Goal: Information Seeking & Learning: Learn about a topic

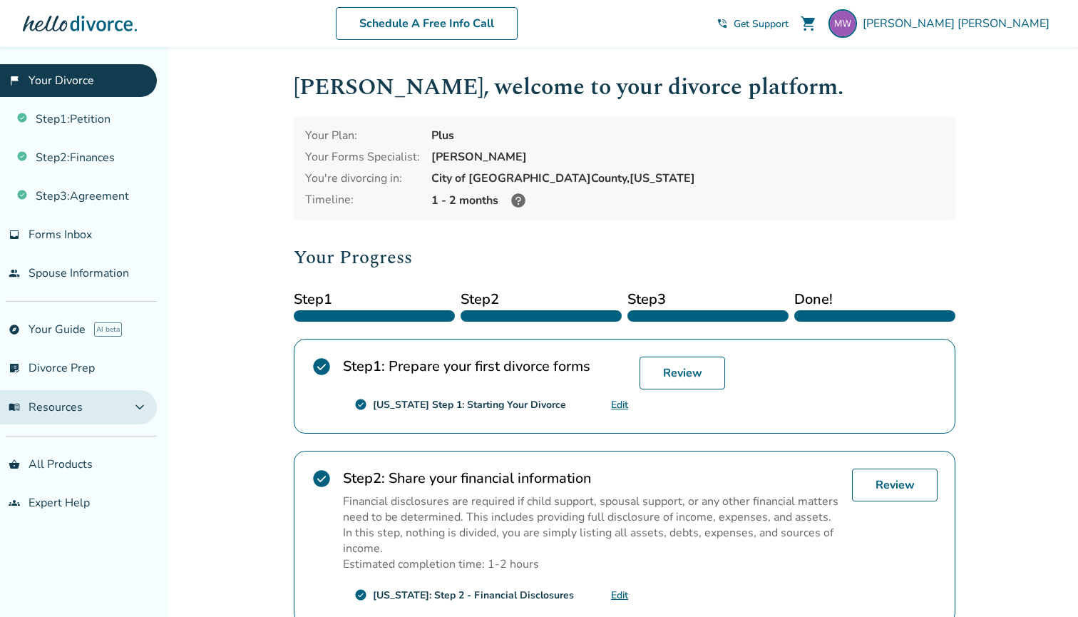
click at [148, 409] on span "expand_more" at bounding box center [139, 407] width 17 height 17
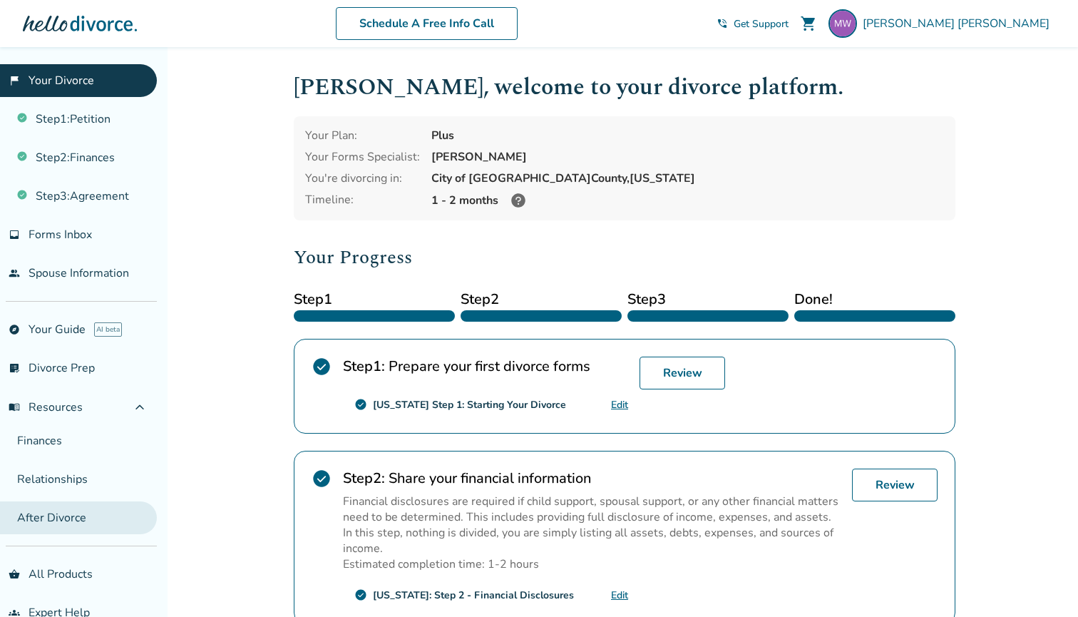
click at [56, 519] on link "After Divorce" at bounding box center [78, 517] width 157 height 33
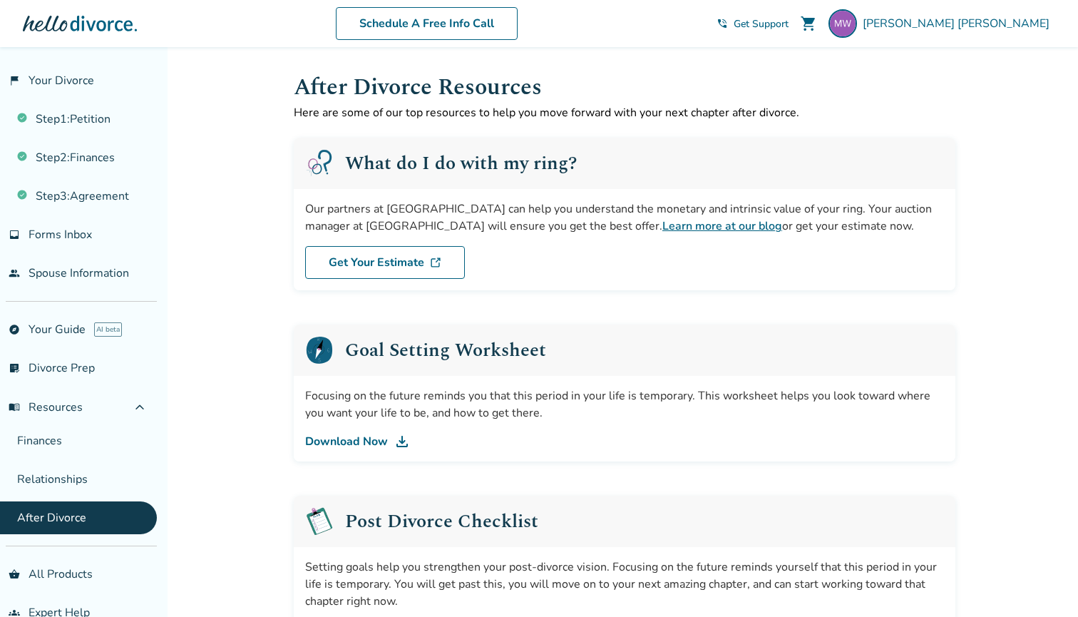
click at [662, 227] on link "Learn more at our blog" at bounding box center [722, 226] width 120 height 16
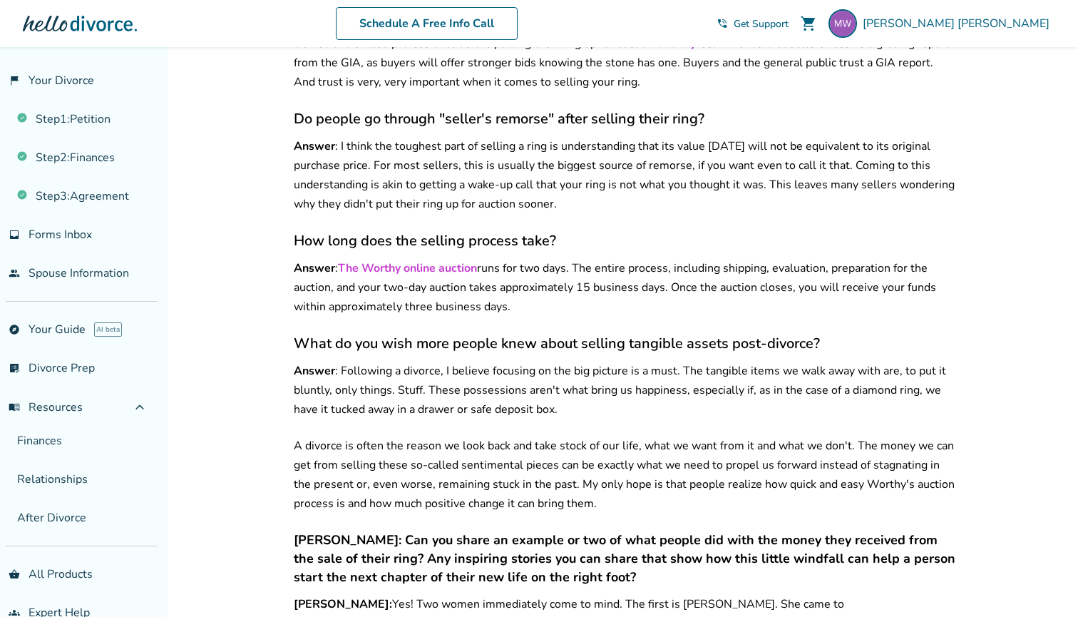
scroll to position [1258, 0]
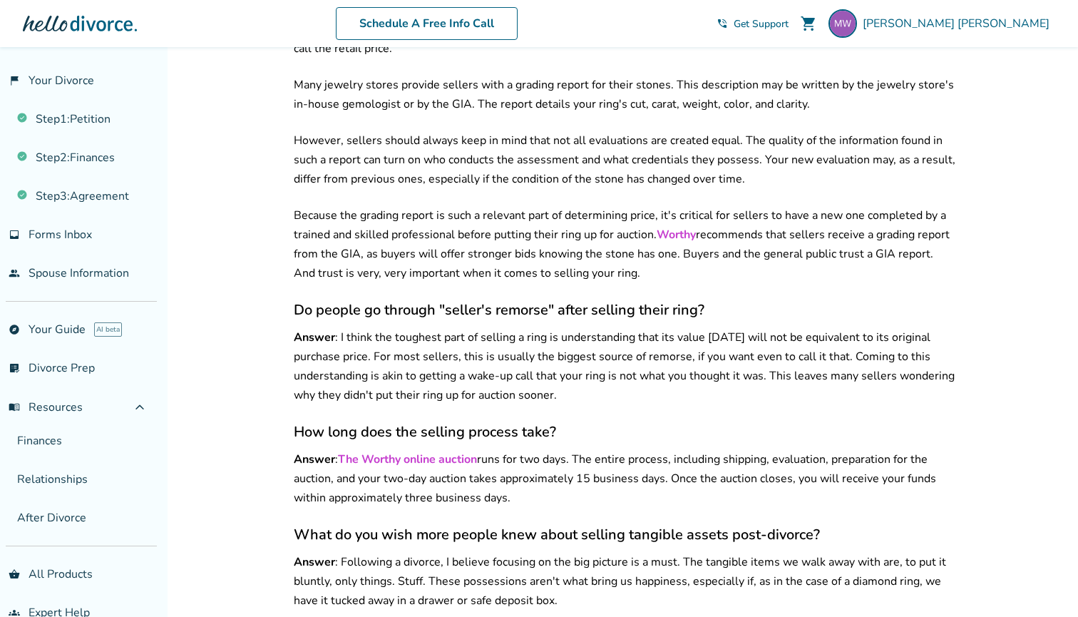
click at [682, 227] on link "Worthy" at bounding box center [676, 235] width 39 height 16
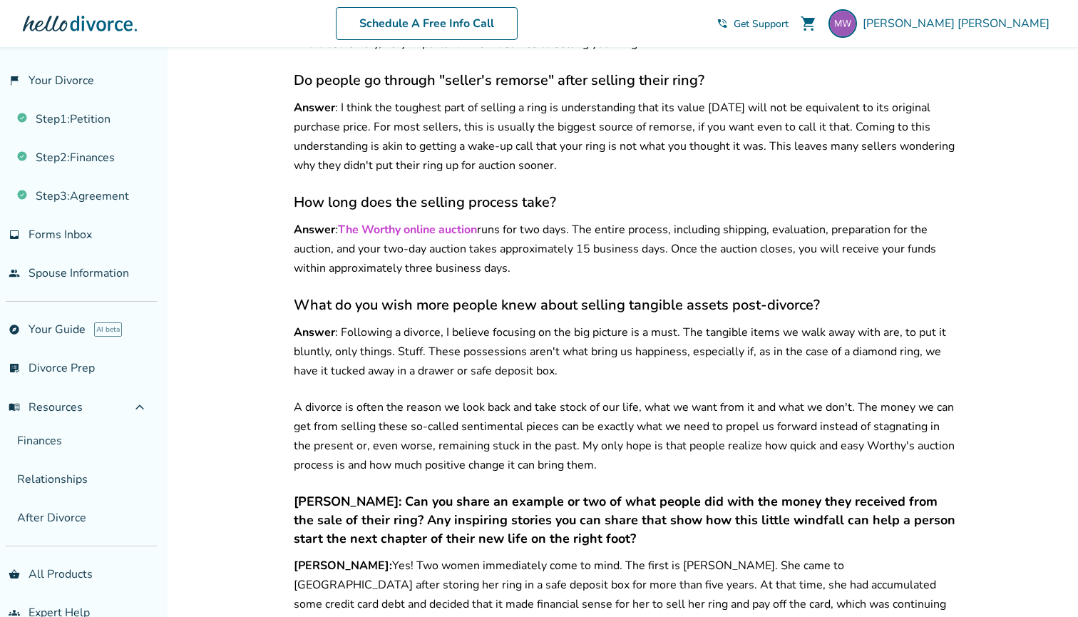
scroll to position [1493, 0]
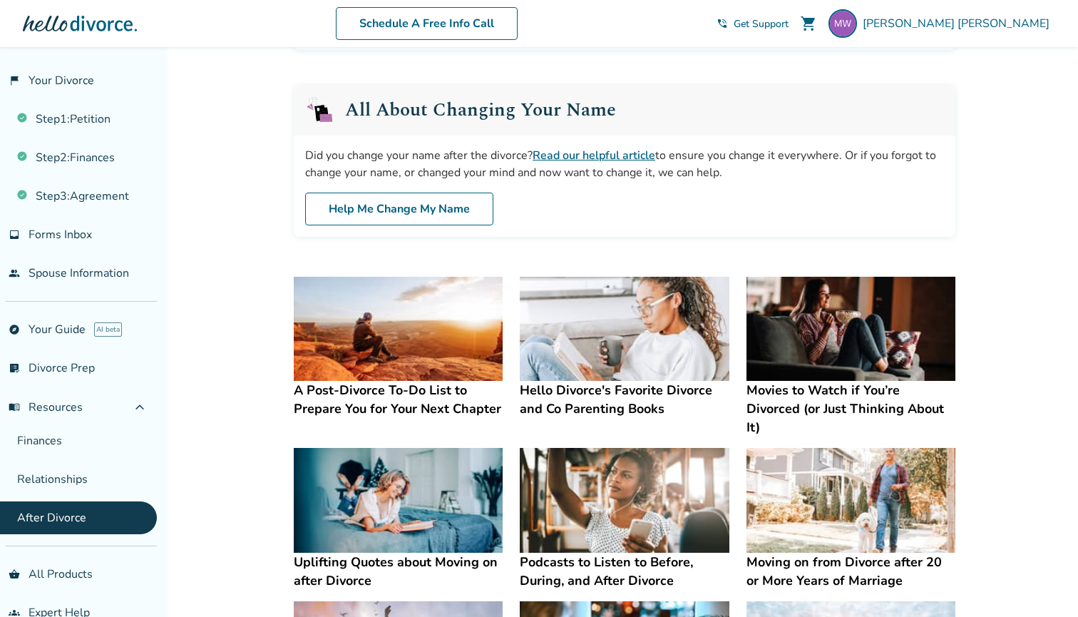
scroll to position [604, 0]
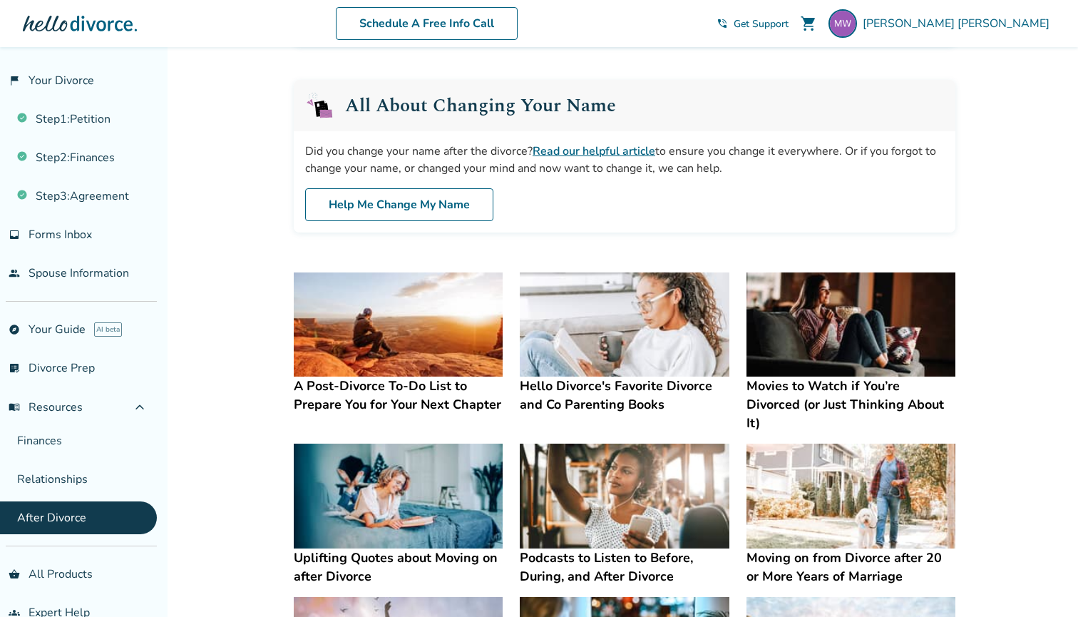
click at [826, 481] on img at bounding box center [851, 496] width 209 height 105
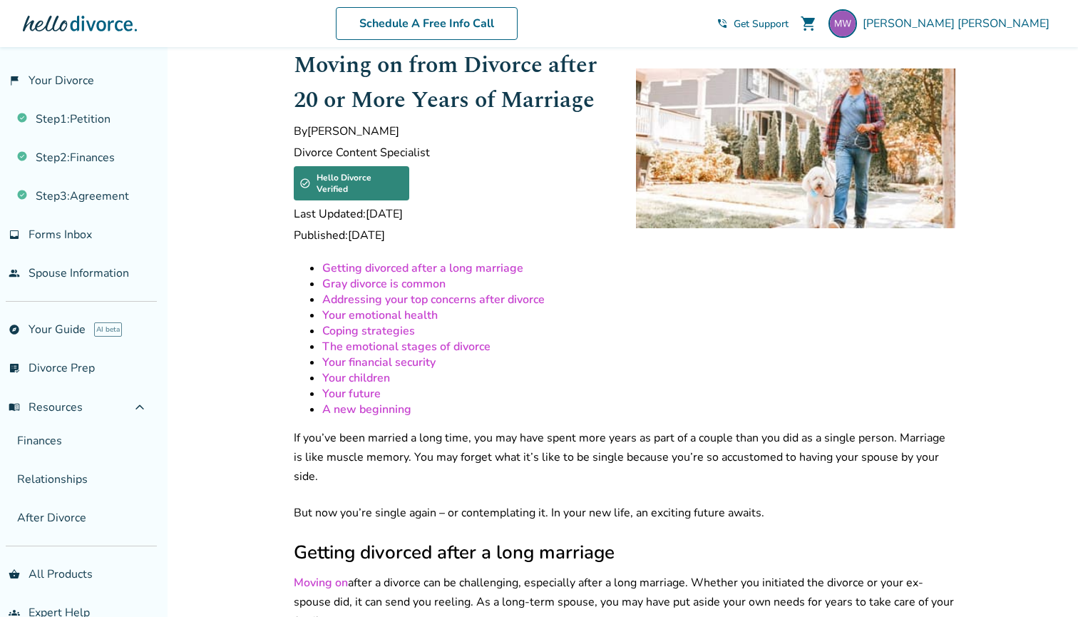
click at [429, 276] on link "Gray divorce is common" at bounding box center [383, 284] width 123 height 16
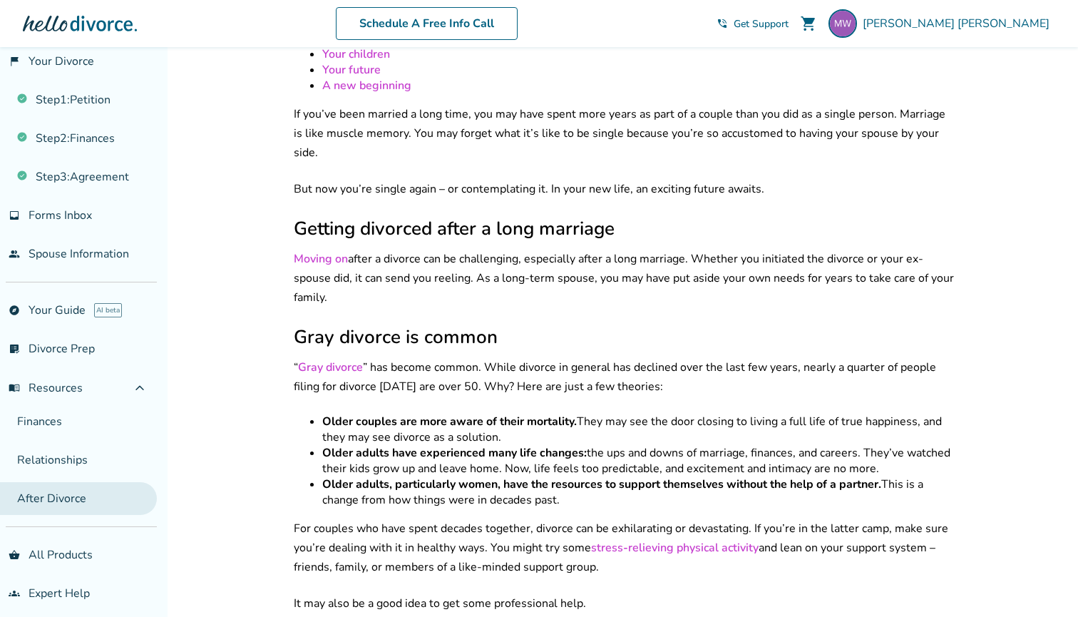
scroll to position [19, 0]
click at [54, 497] on link "After Divorce" at bounding box center [78, 498] width 157 height 33
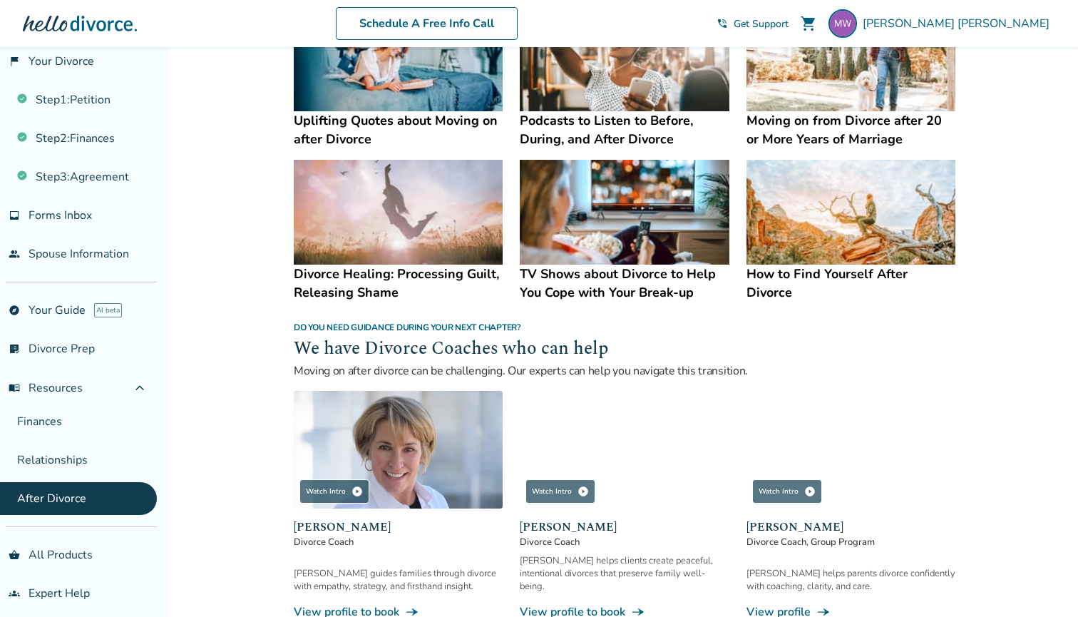
scroll to position [1030, 0]
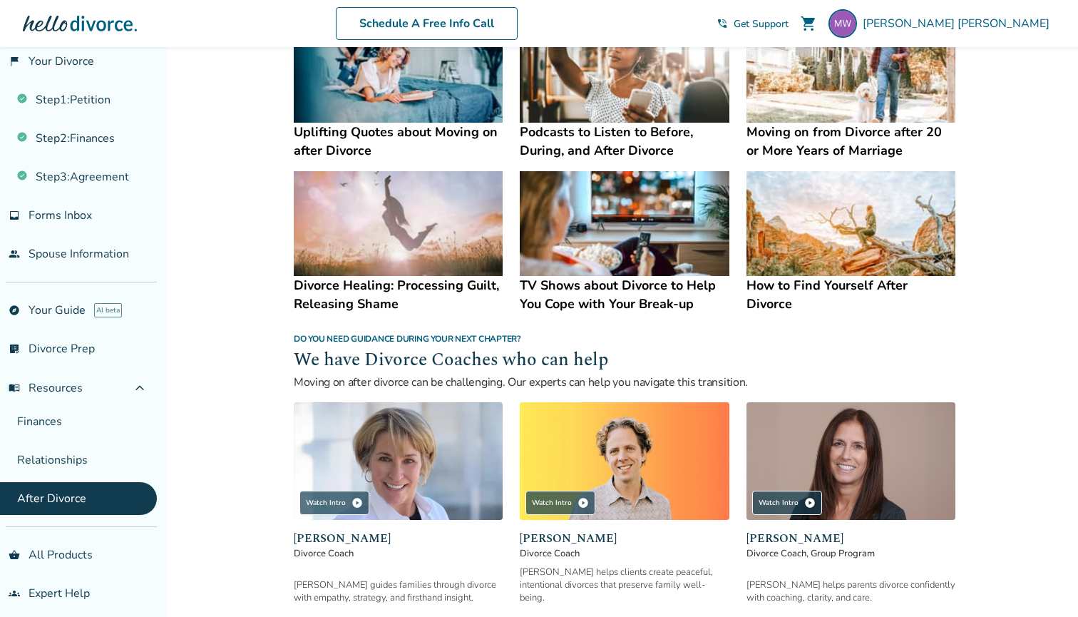
click at [810, 276] on h4 "How to Find Yourself After Divorce" at bounding box center [851, 294] width 209 height 37
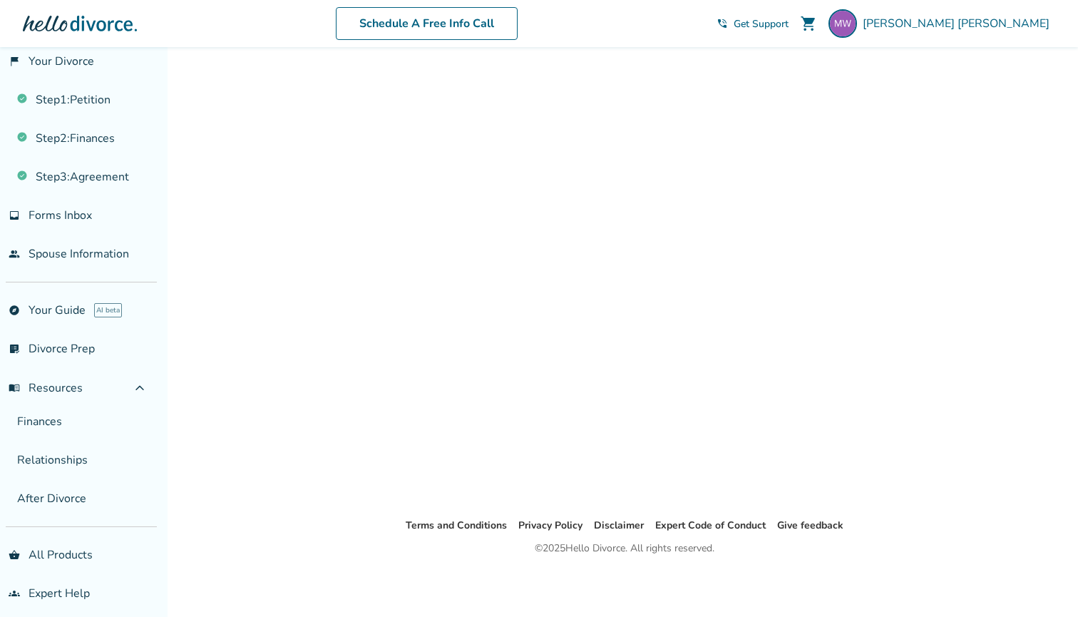
scroll to position [47, 0]
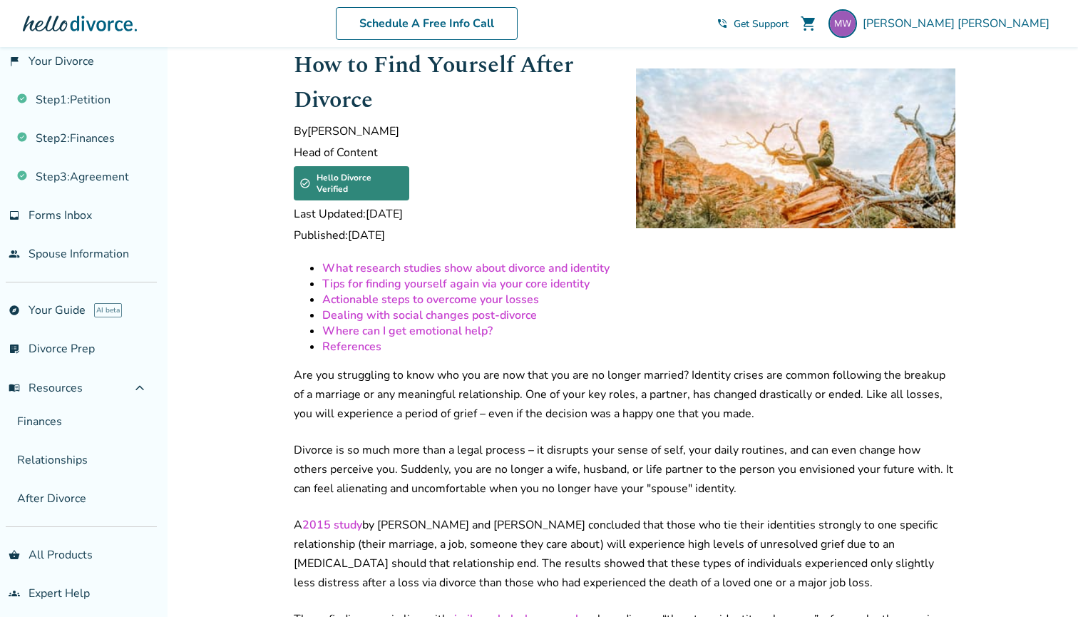
click at [367, 339] on link "References" at bounding box center [351, 347] width 59 height 16
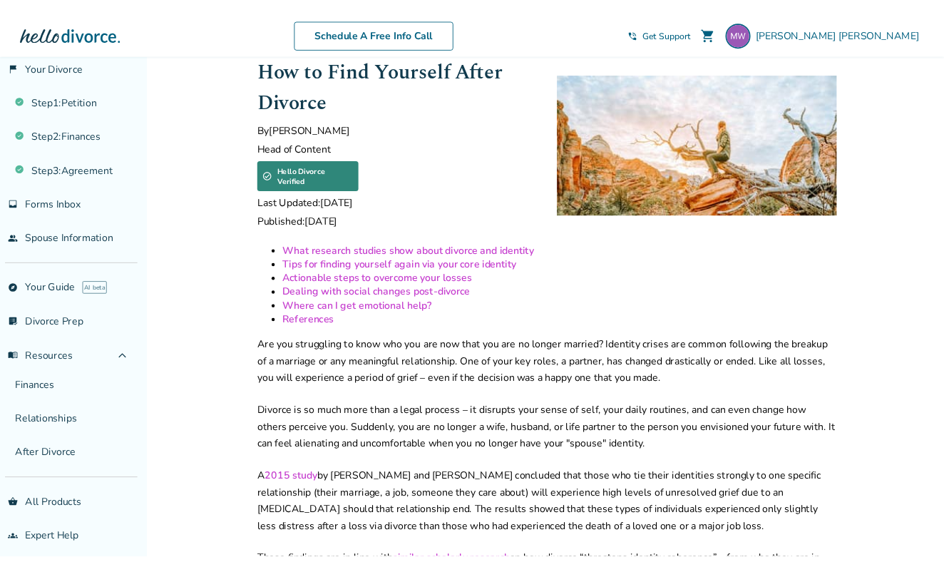
scroll to position [3038, 0]
